Goal: Navigation & Orientation: Find specific page/section

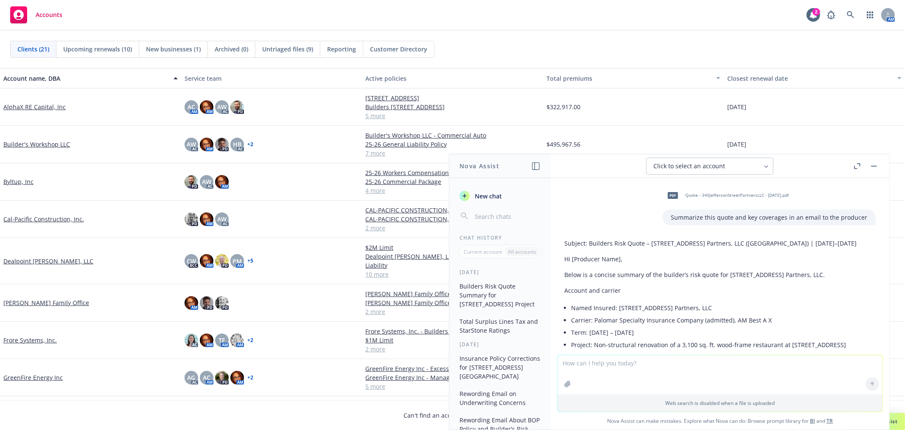
scroll to position [1071, 0]
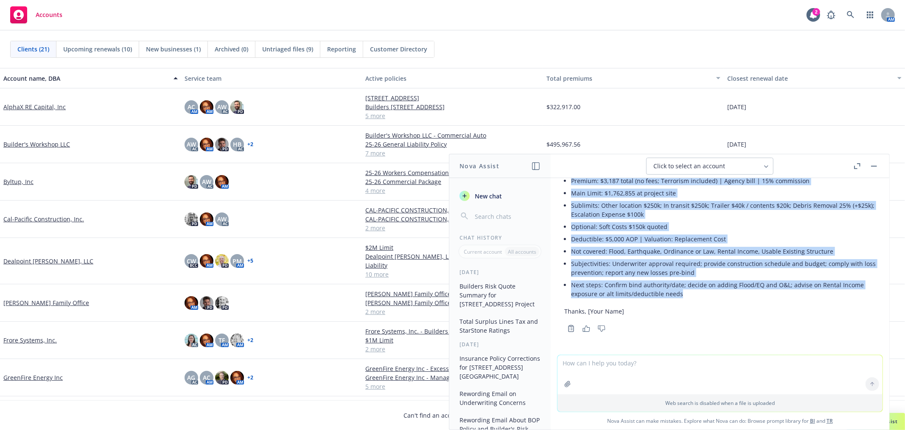
click at [876, 166] on icon "button" at bounding box center [875, 166] width 6 height 1
